Goal: Information Seeking & Learning: Compare options

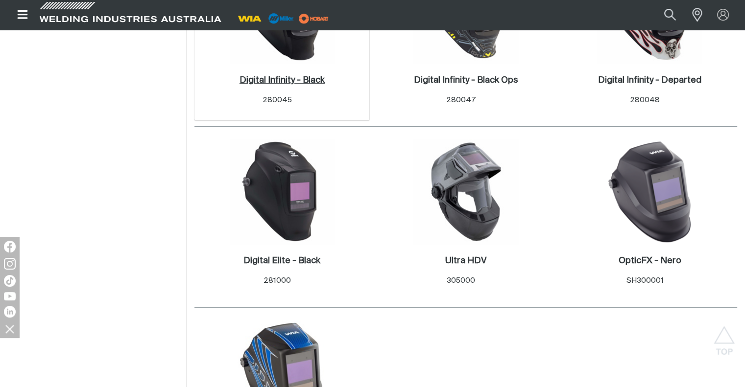
scroll to position [636, 0]
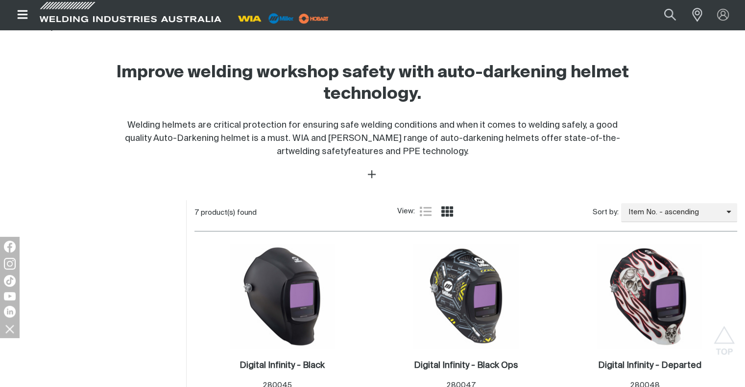
scroll to position [441, 0]
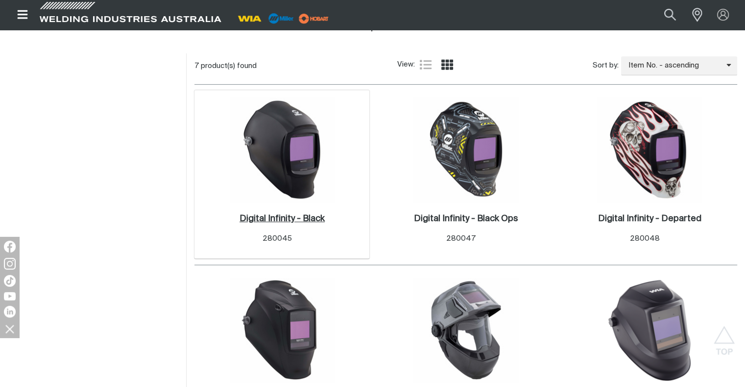
click at [297, 218] on h2 "Digital Infinity - Black ." at bounding box center [281, 218] width 85 height 9
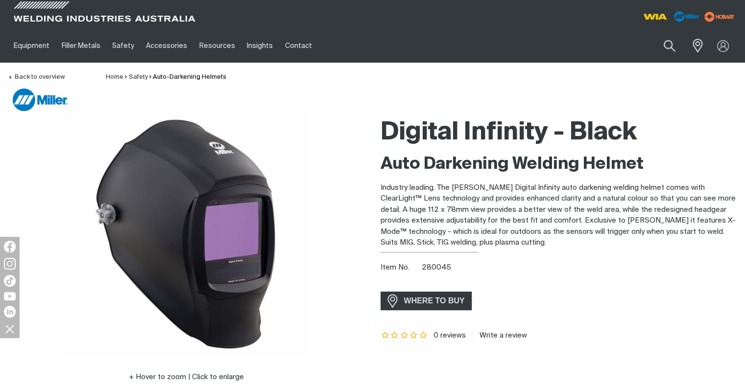
scroll to position [49, 0]
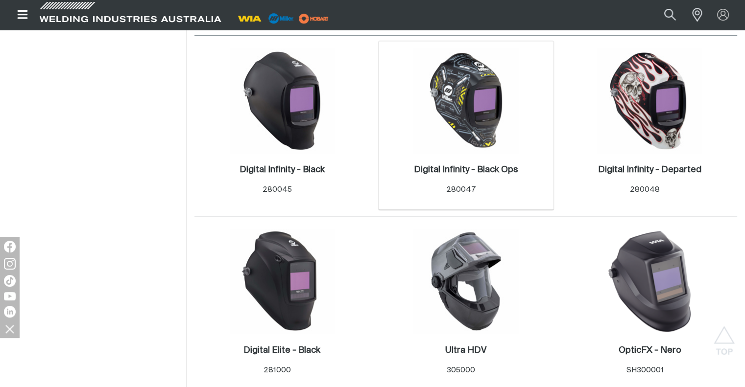
scroll to position [587, 0]
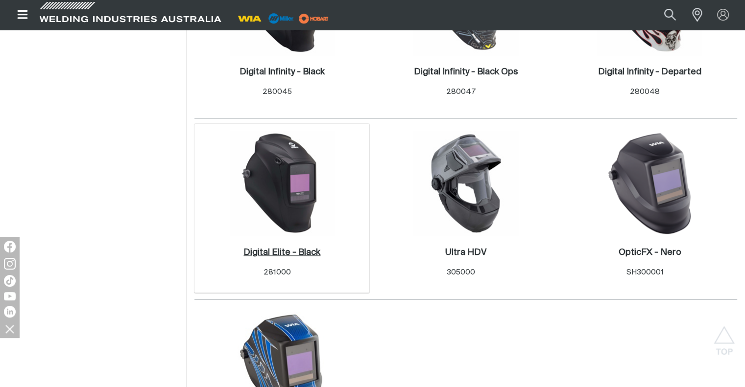
click at [280, 251] on h2 "Digital Elite - Black ." at bounding box center [281, 252] width 77 height 9
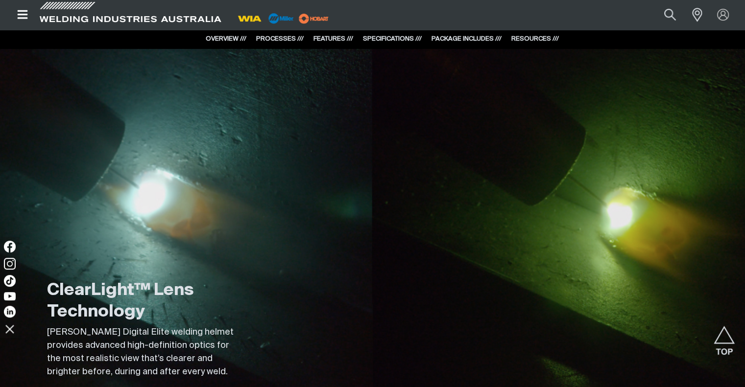
scroll to position [1175, 0]
